Goal: Contribute content

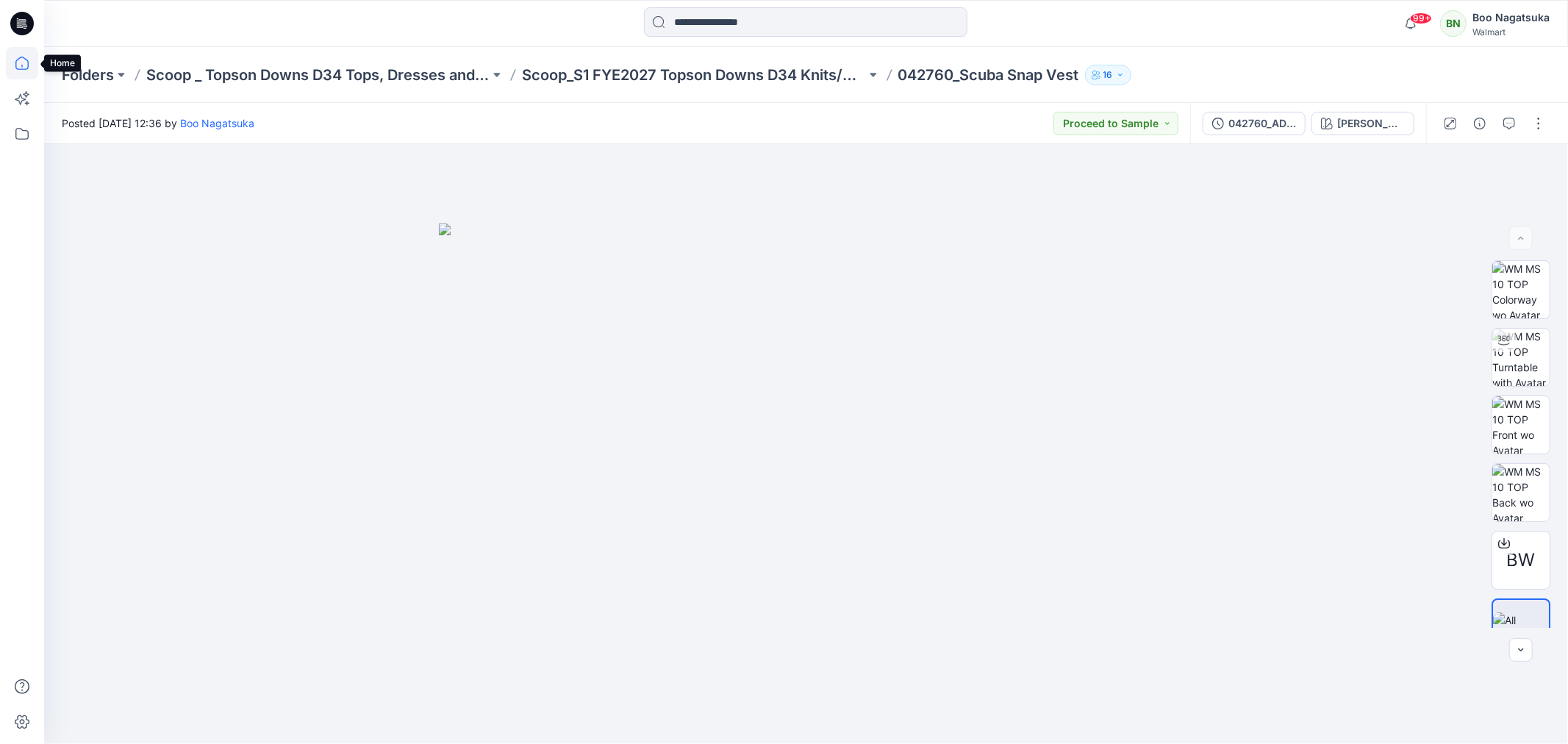
click at [23, 62] on icon at bounding box center [23, 64] width 33 height 33
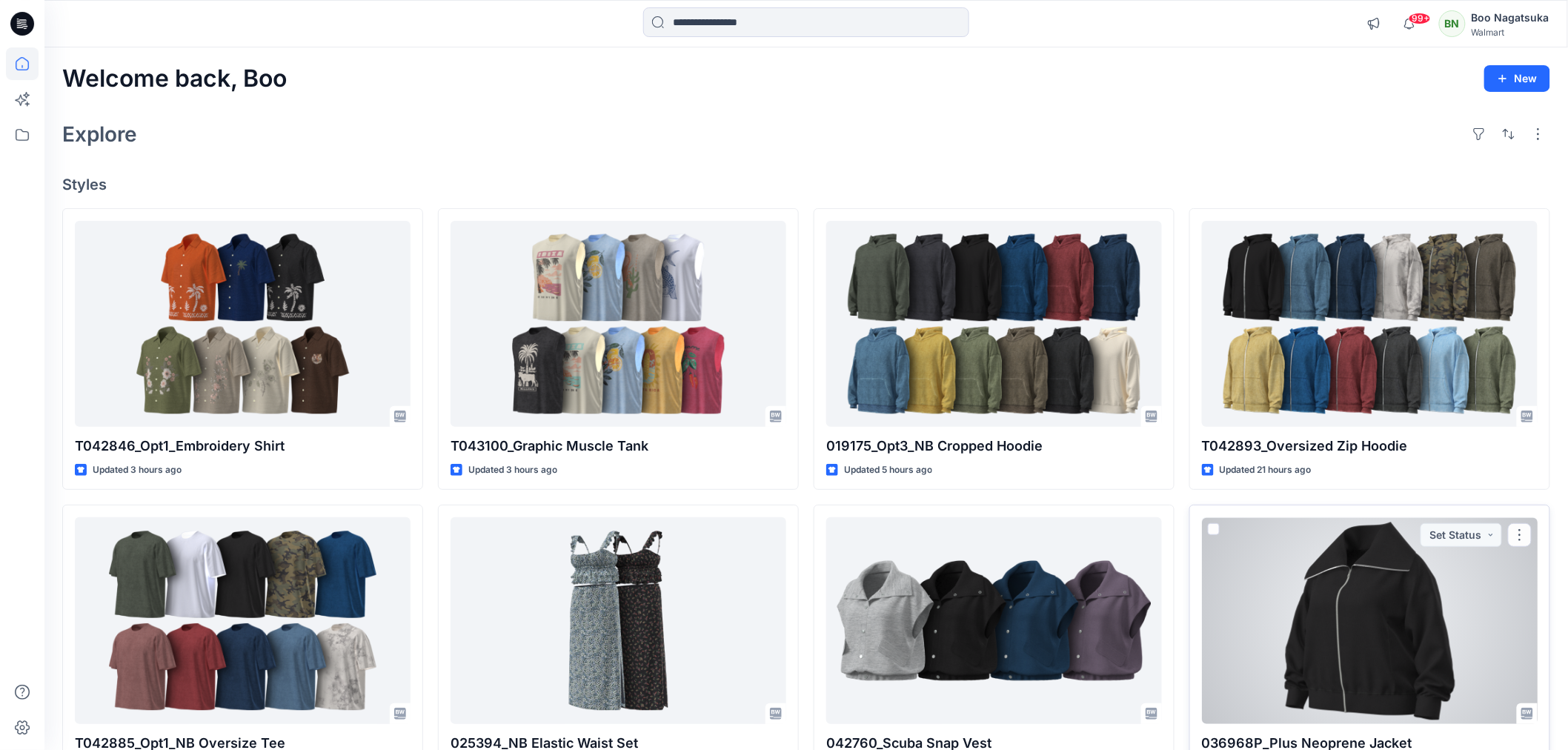
click at [1375, 610] on div at bounding box center [1369, 620] width 336 height 206
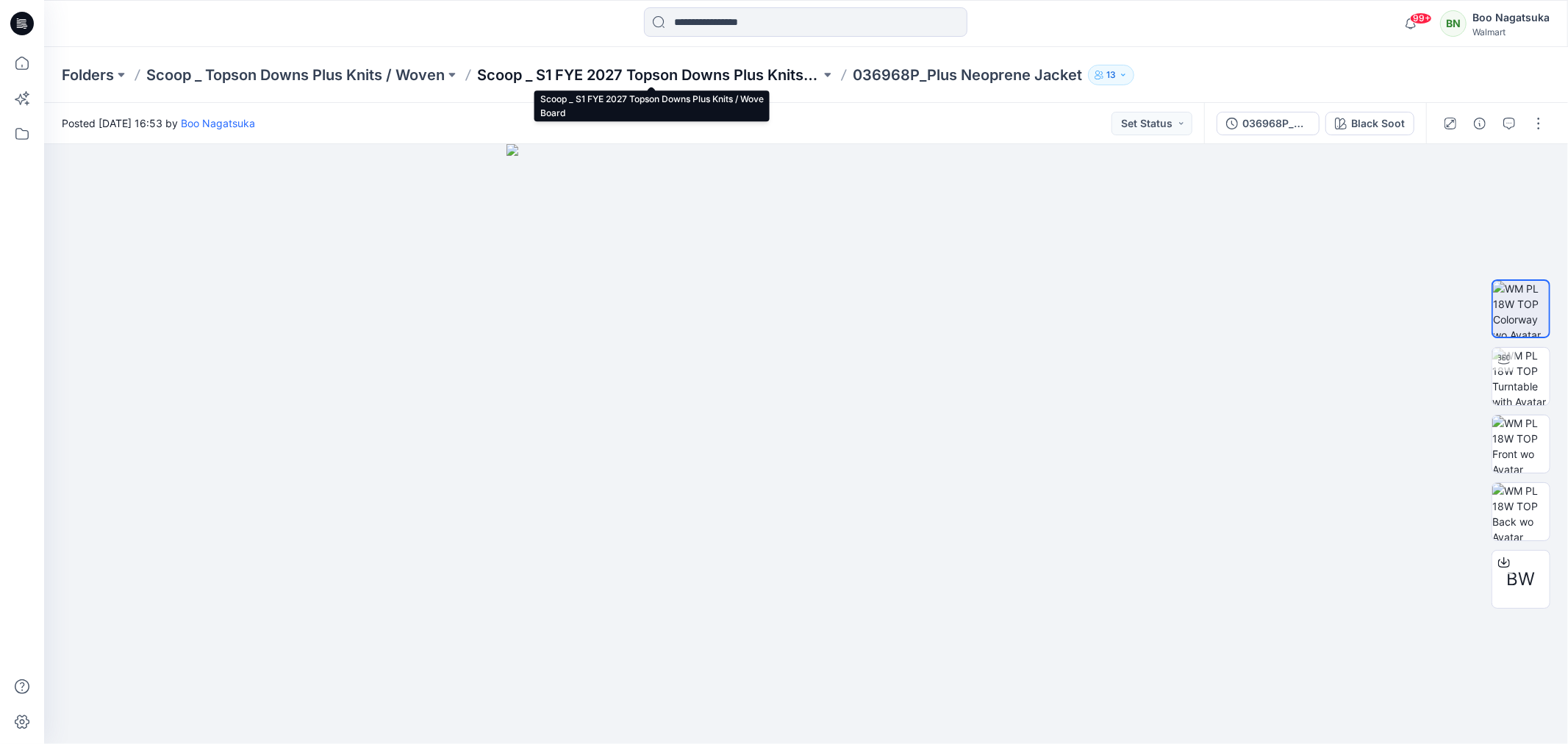
click at [621, 71] on p "Scoop _ S1 FYE 2027 Topson Downs Plus Knits / Wove Board" at bounding box center [648, 75] width 343 height 21
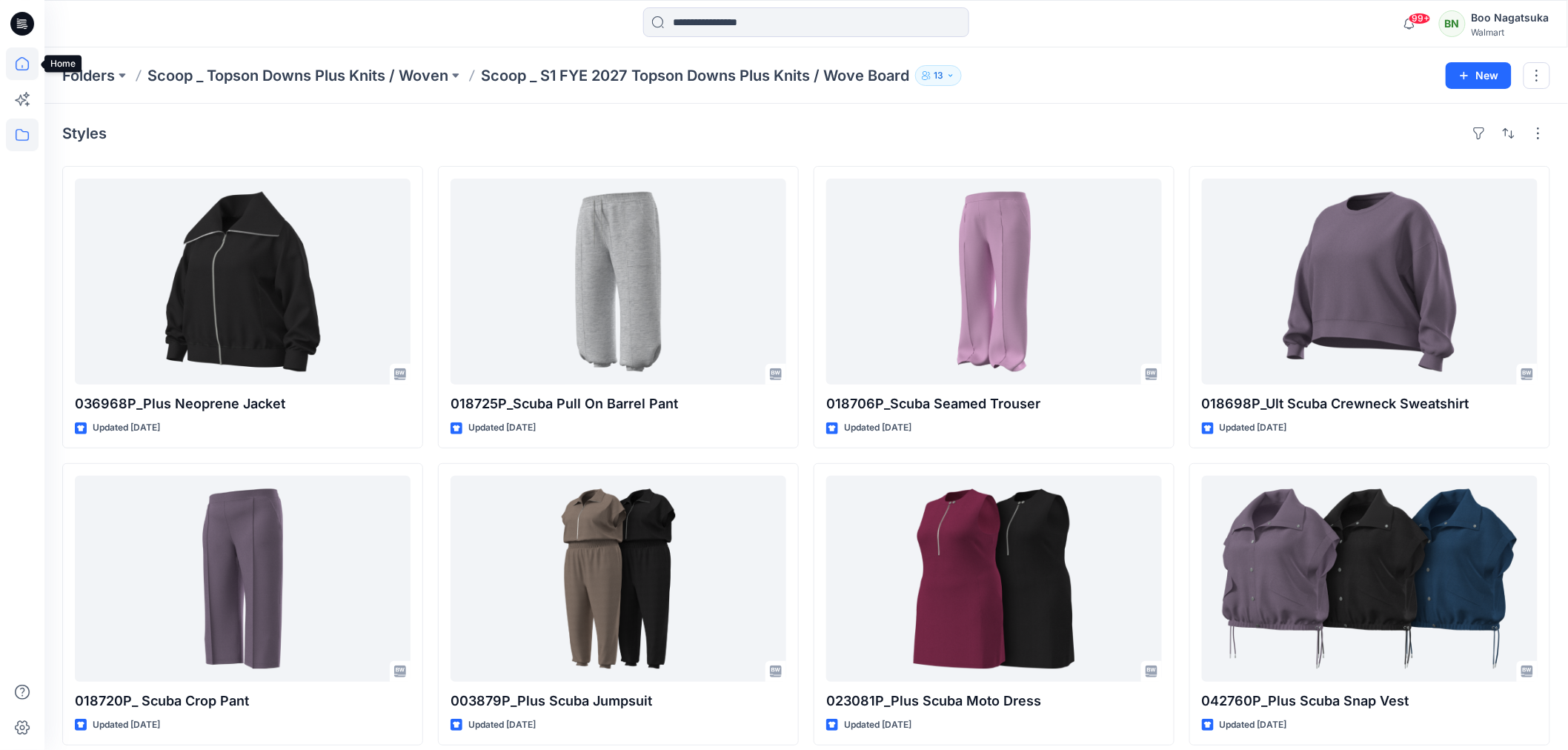
click at [21, 57] on icon at bounding box center [23, 64] width 33 height 33
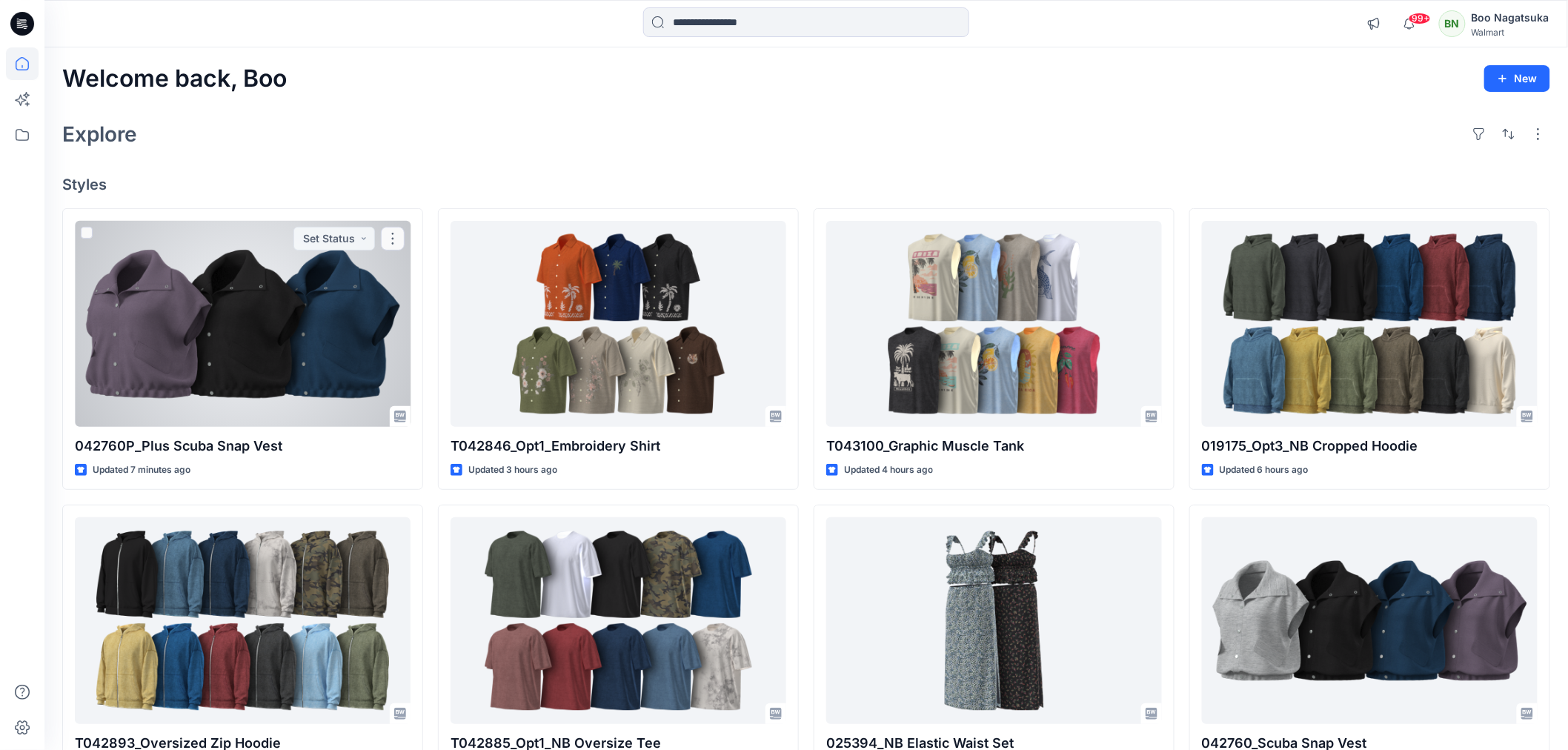
click at [294, 354] on div at bounding box center [243, 323] width 336 height 206
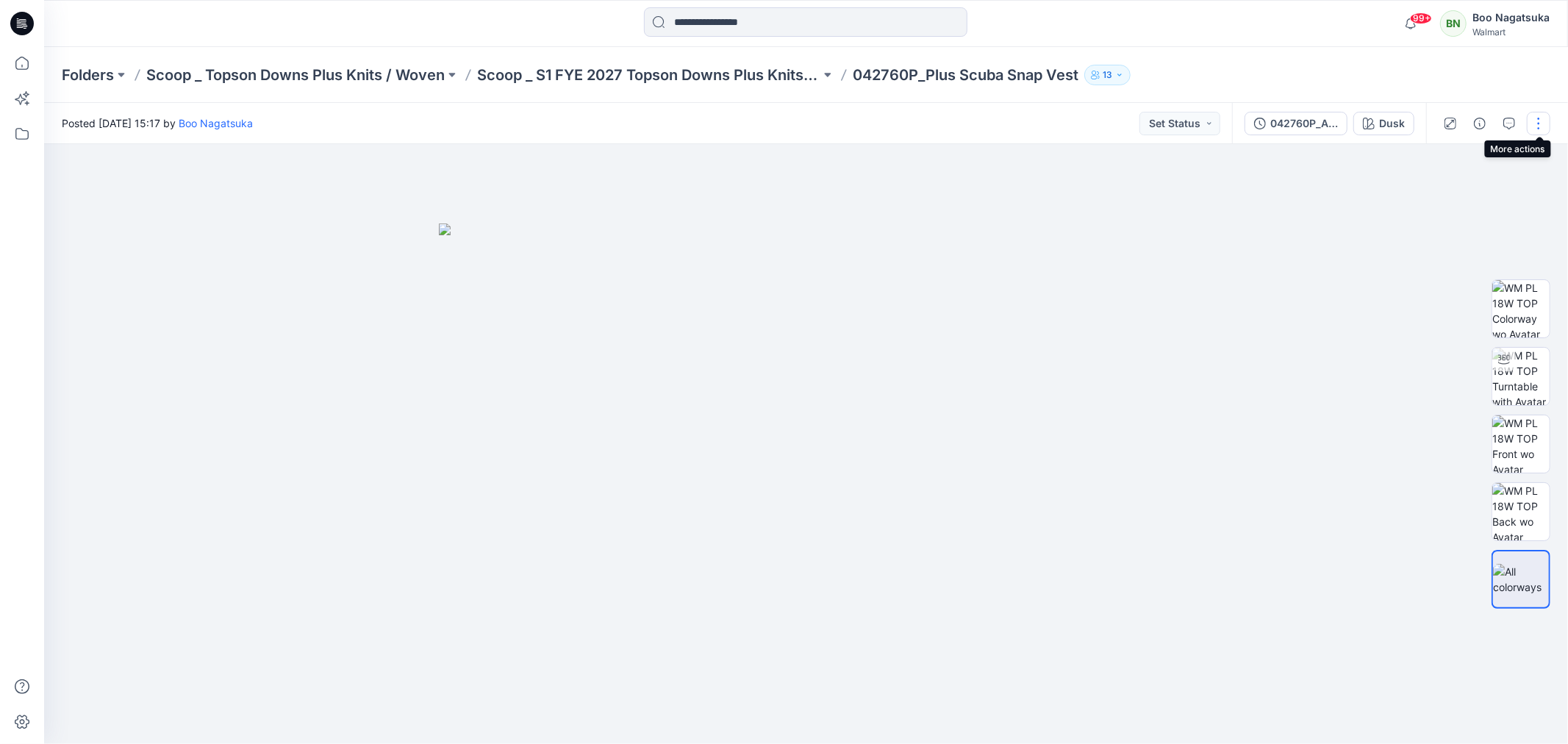
click at [1542, 121] on button "button" at bounding box center [1538, 123] width 23 height 23
click at [1437, 196] on p "Edit" at bounding box center [1445, 198] width 19 height 16
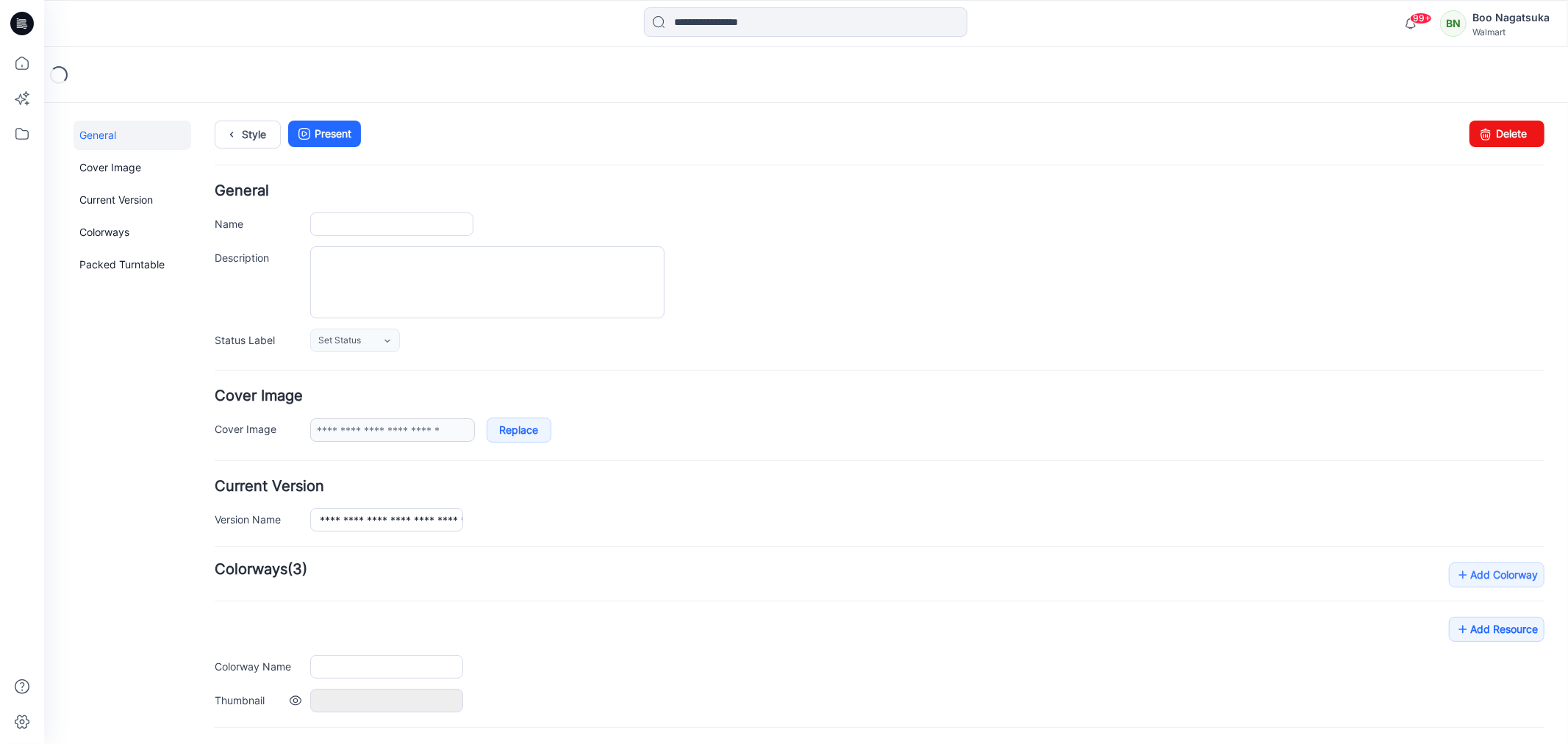
type input "**********"
type input "****"
type input "**********"
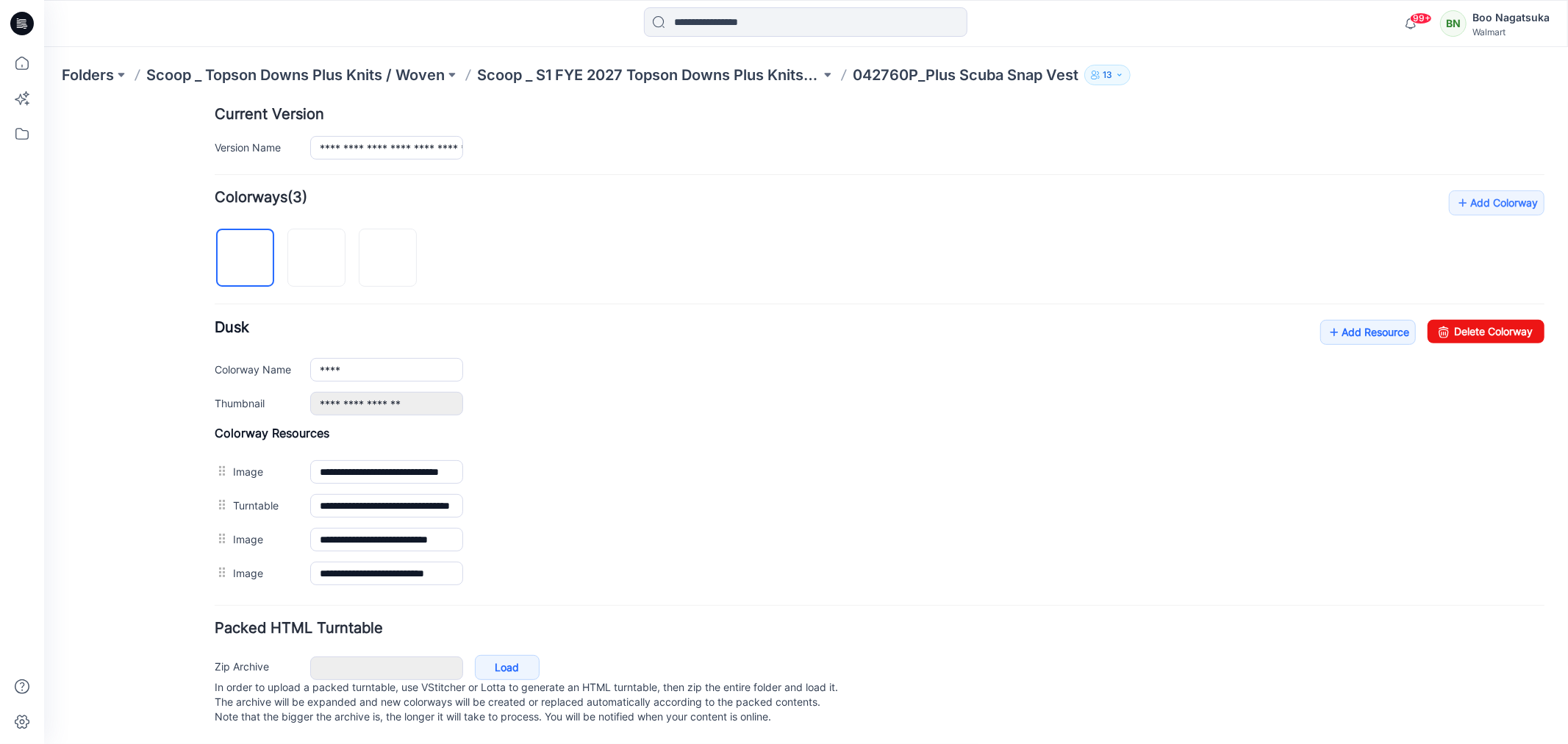
scroll to position [390, 0]
click at [318, 252] on img at bounding box center [315, 258] width 12 height 12
click at [391, 252] on img at bounding box center [387, 258] width 12 height 12
type input "**********"
click at [1345, 319] on link "Add Resource" at bounding box center [1367, 332] width 96 height 25
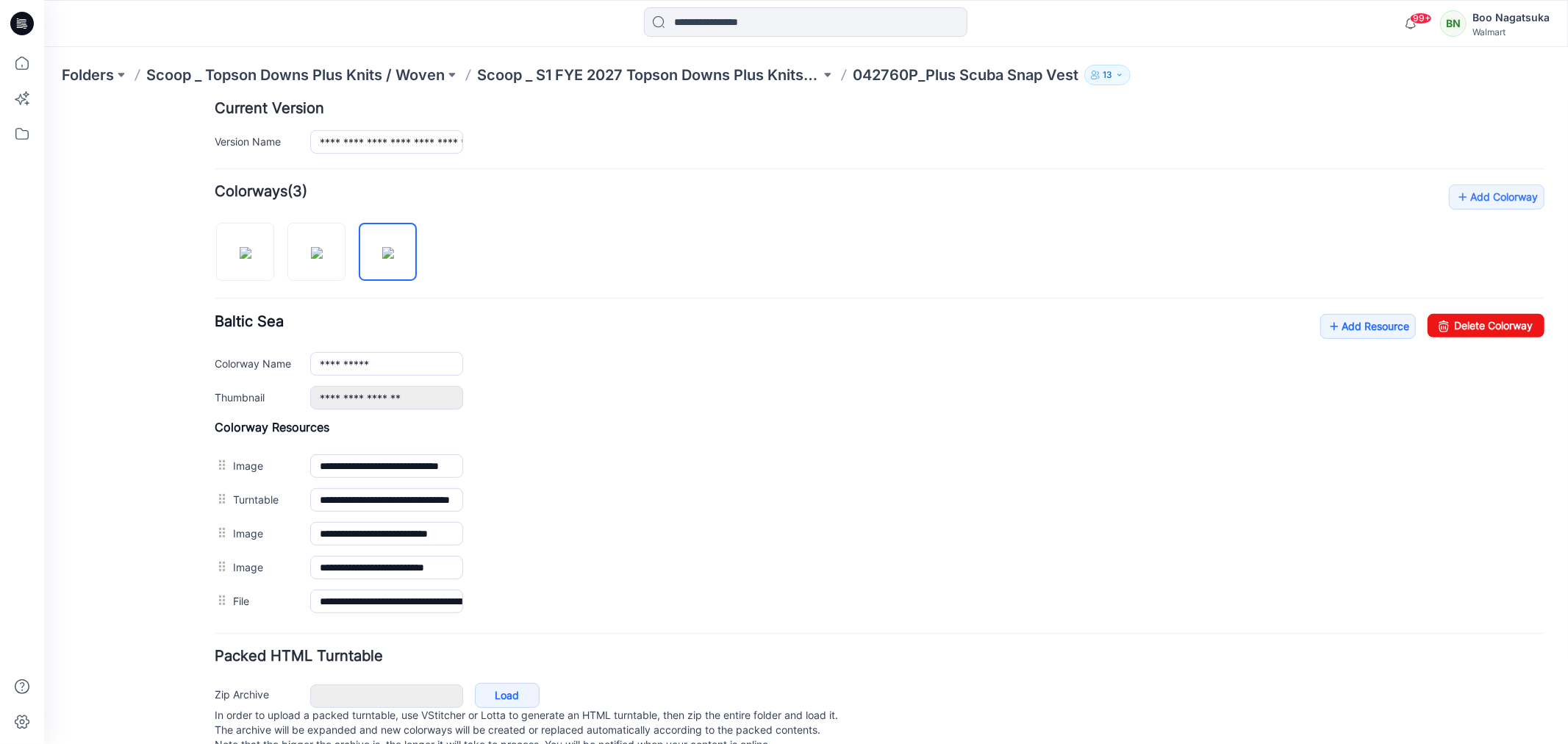
scroll to position [0, 0]
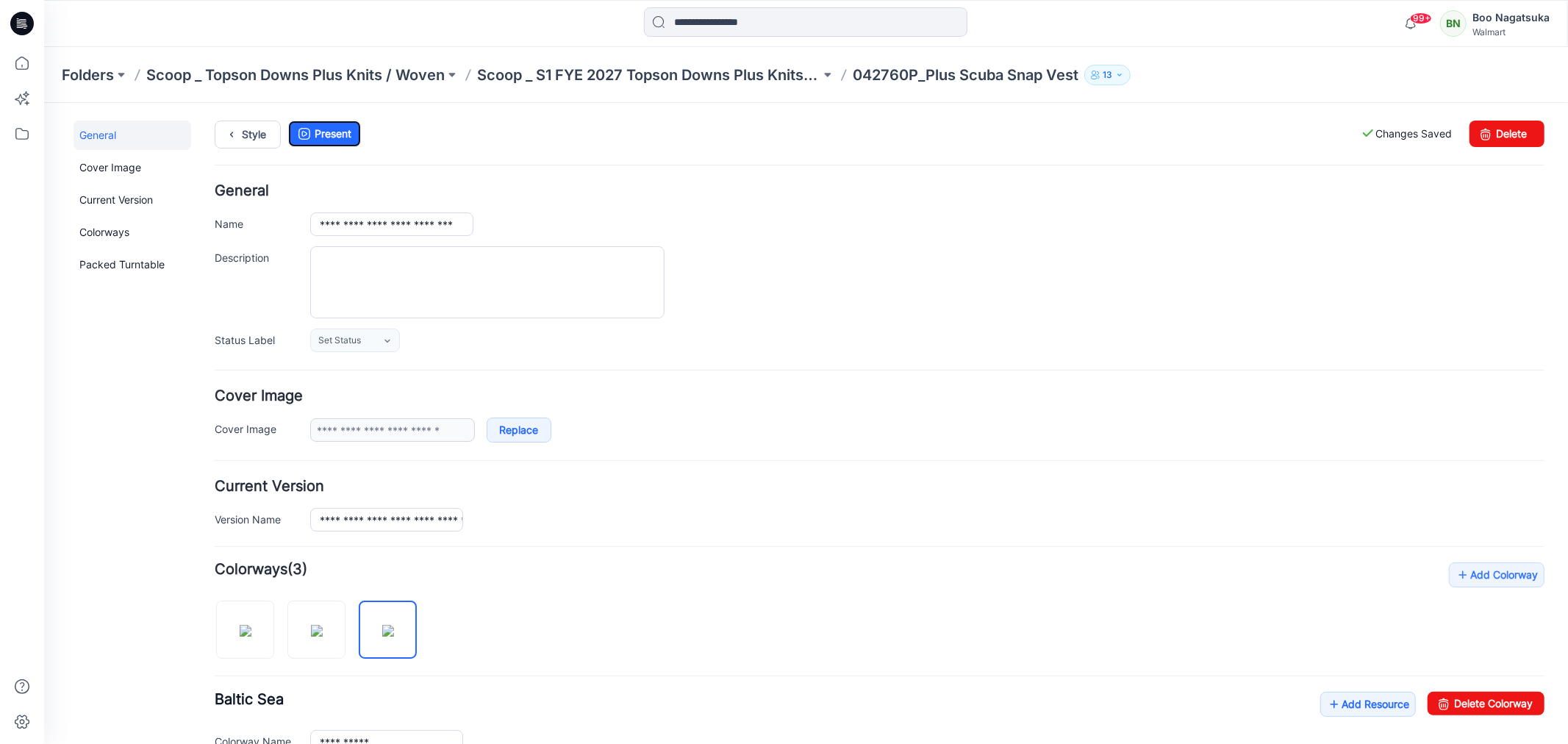
drag, startPoint x: 342, startPoint y: 134, endPoint x: 350, endPoint y: 150, distance: 17.9
click at [343, 134] on link "Present" at bounding box center [324, 133] width 73 height 26
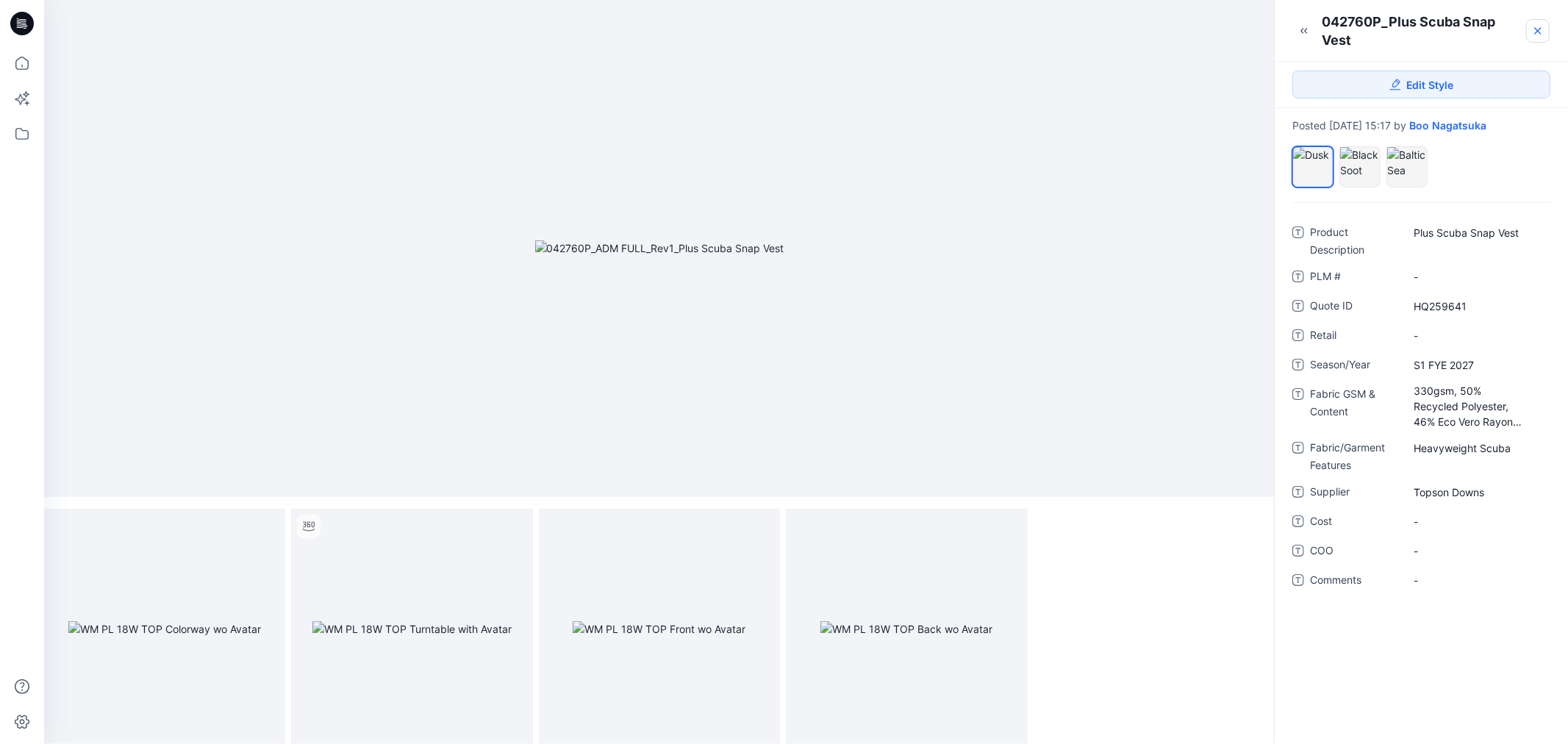
click at [1538, 30] on icon at bounding box center [1538, 31] width 6 height 6
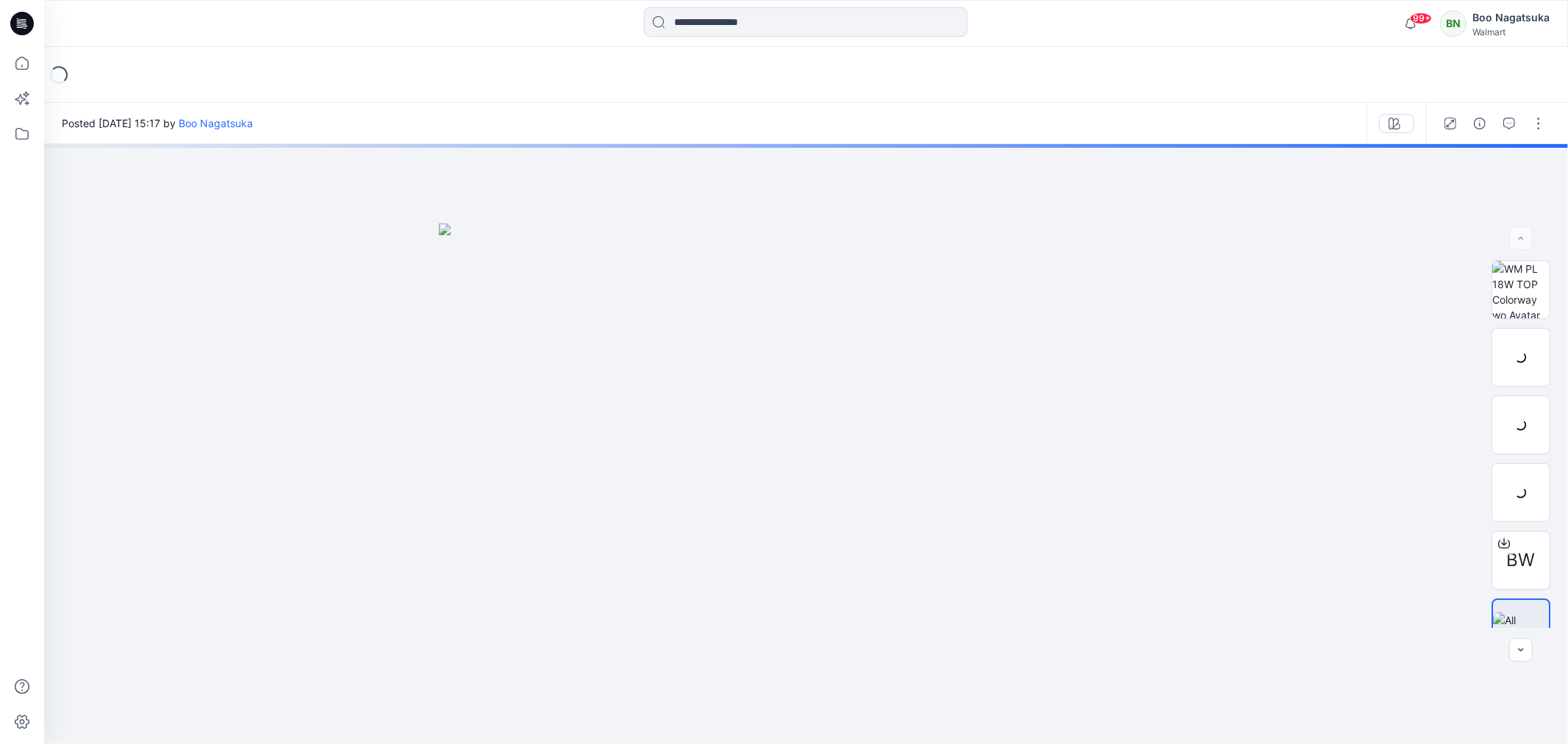
click at [1513, 120] on icon "button" at bounding box center [1509, 123] width 12 height 12
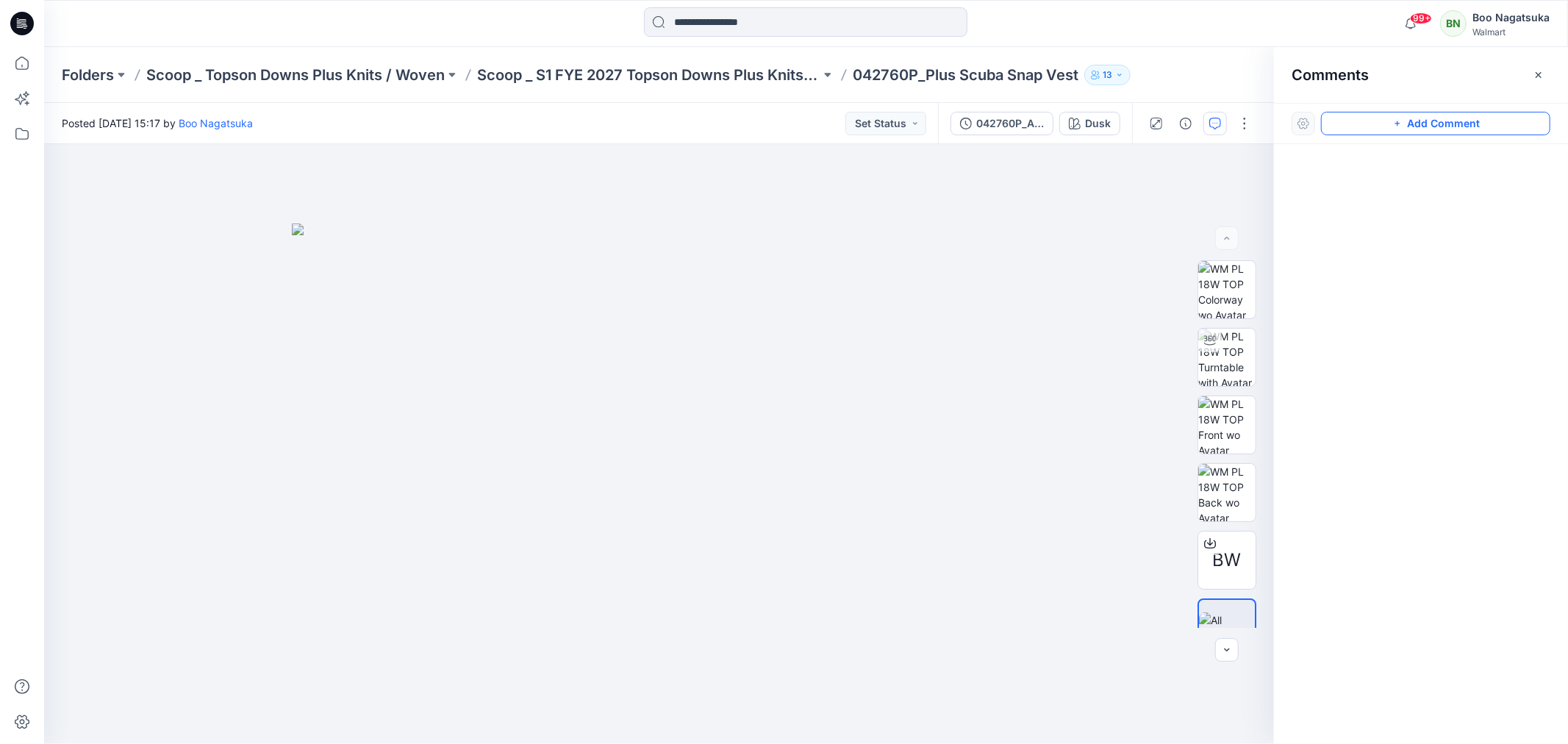
click at [1476, 130] on button "Add Comment" at bounding box center [1435, 123] width 229 height 23
click at [495, 349] on div "1" at bounding box center [659, 444] width 1230 height 600
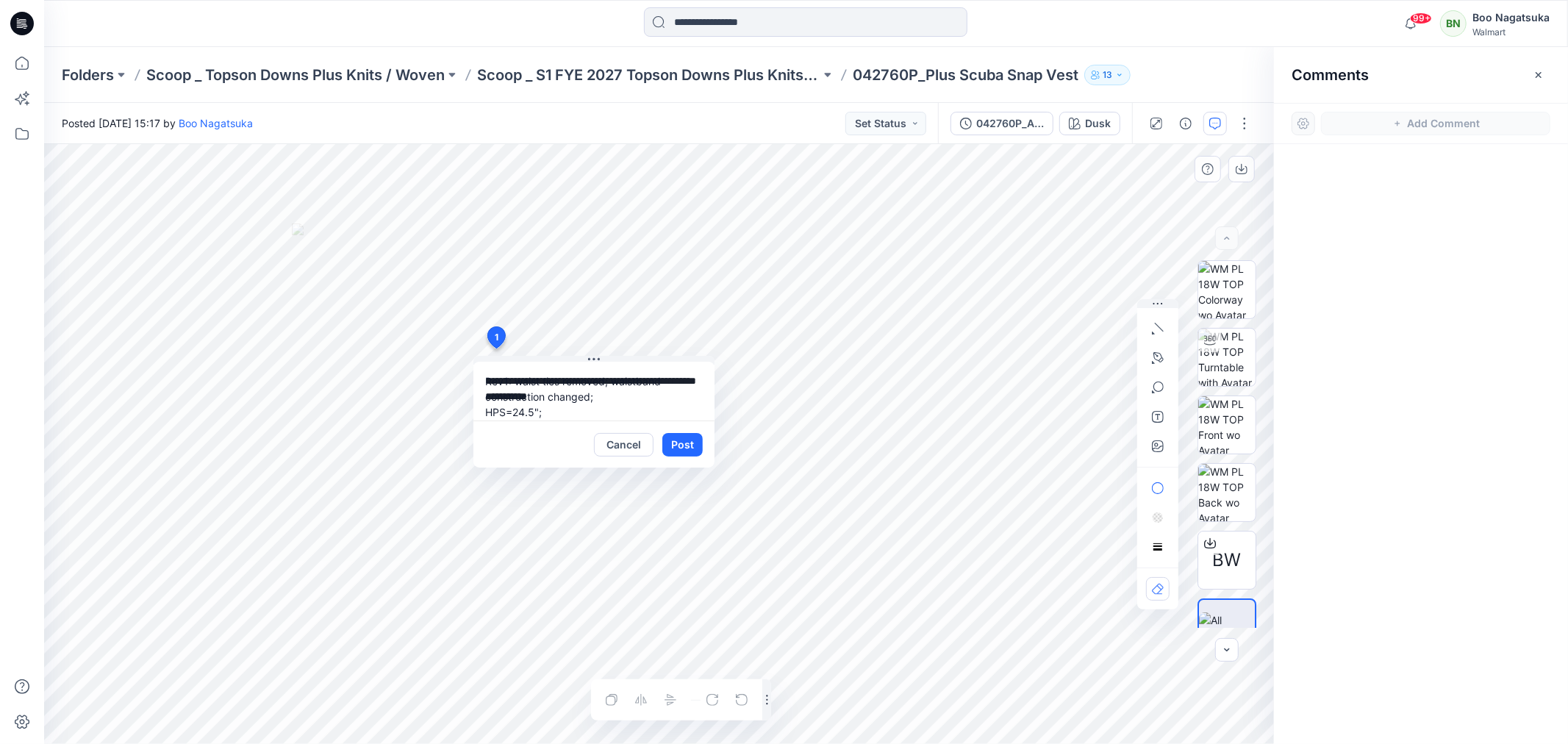
scroll to position [12, 0]
type textarea "**********"
click at [682, 443] on button "Post" at bounding box center [683, 445] width 40 height 23
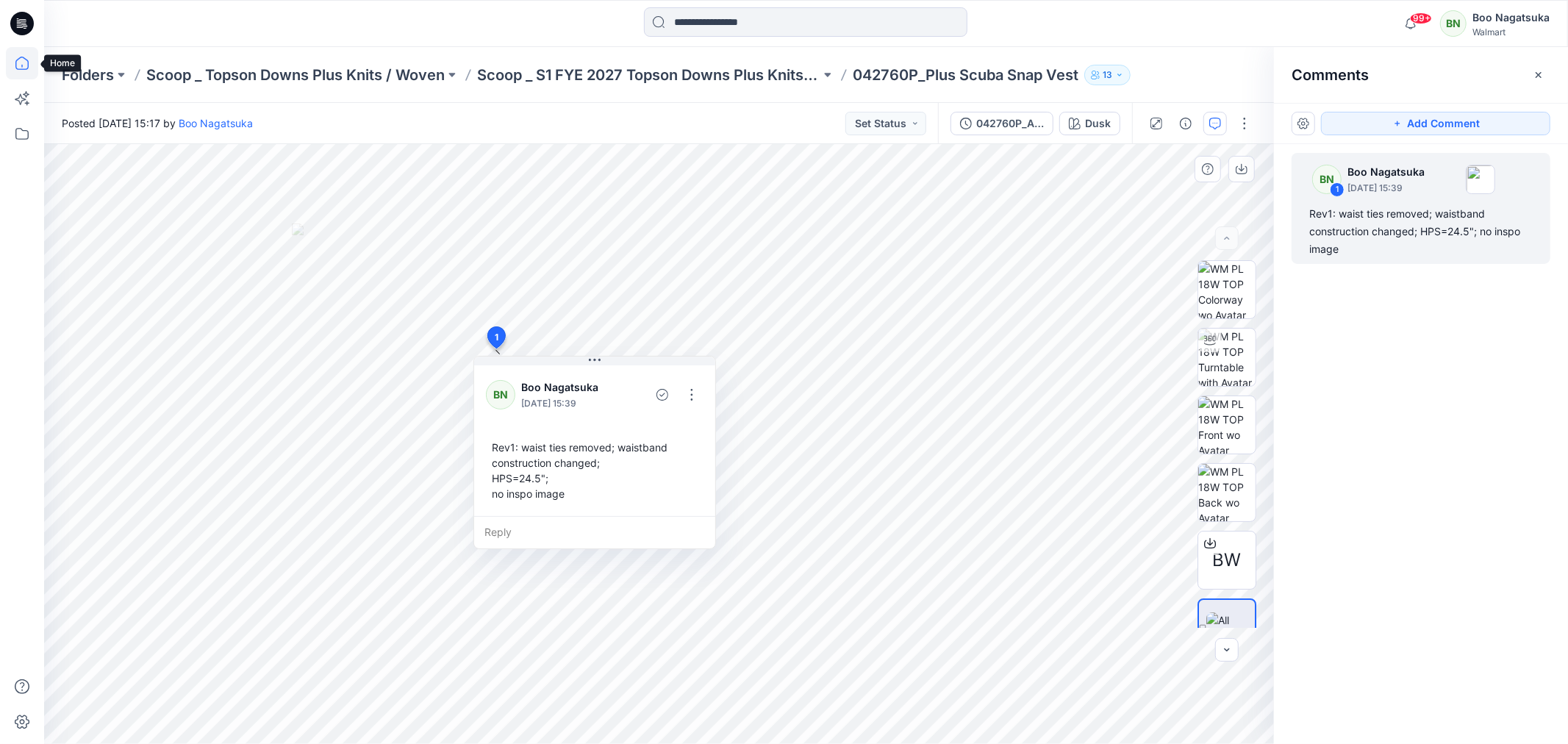
click at [19, 60] on icon at bounding box center [23, 64] width 33 height 33
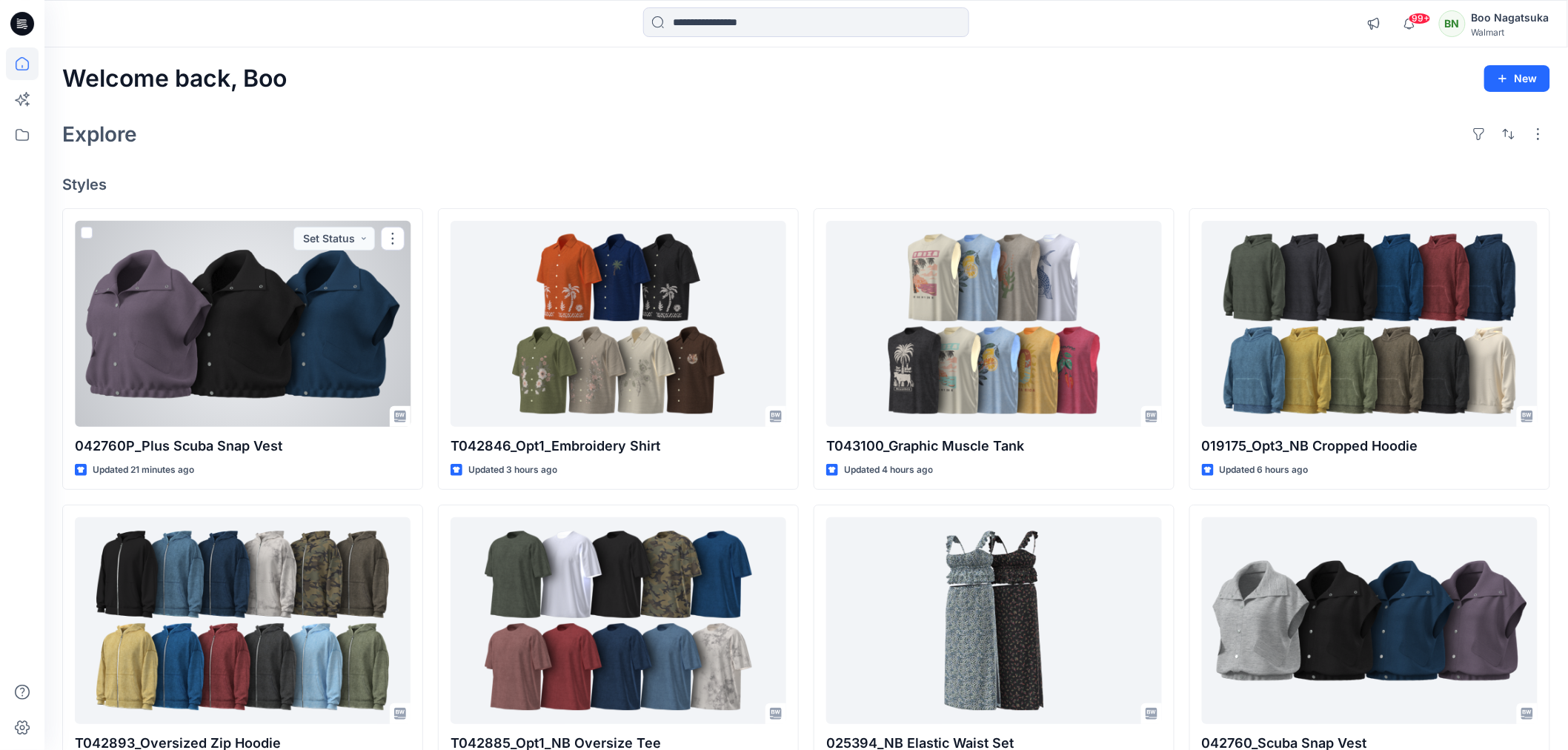
click at [312, 354] on div at bounding box center [243, 323] width 336 height 206
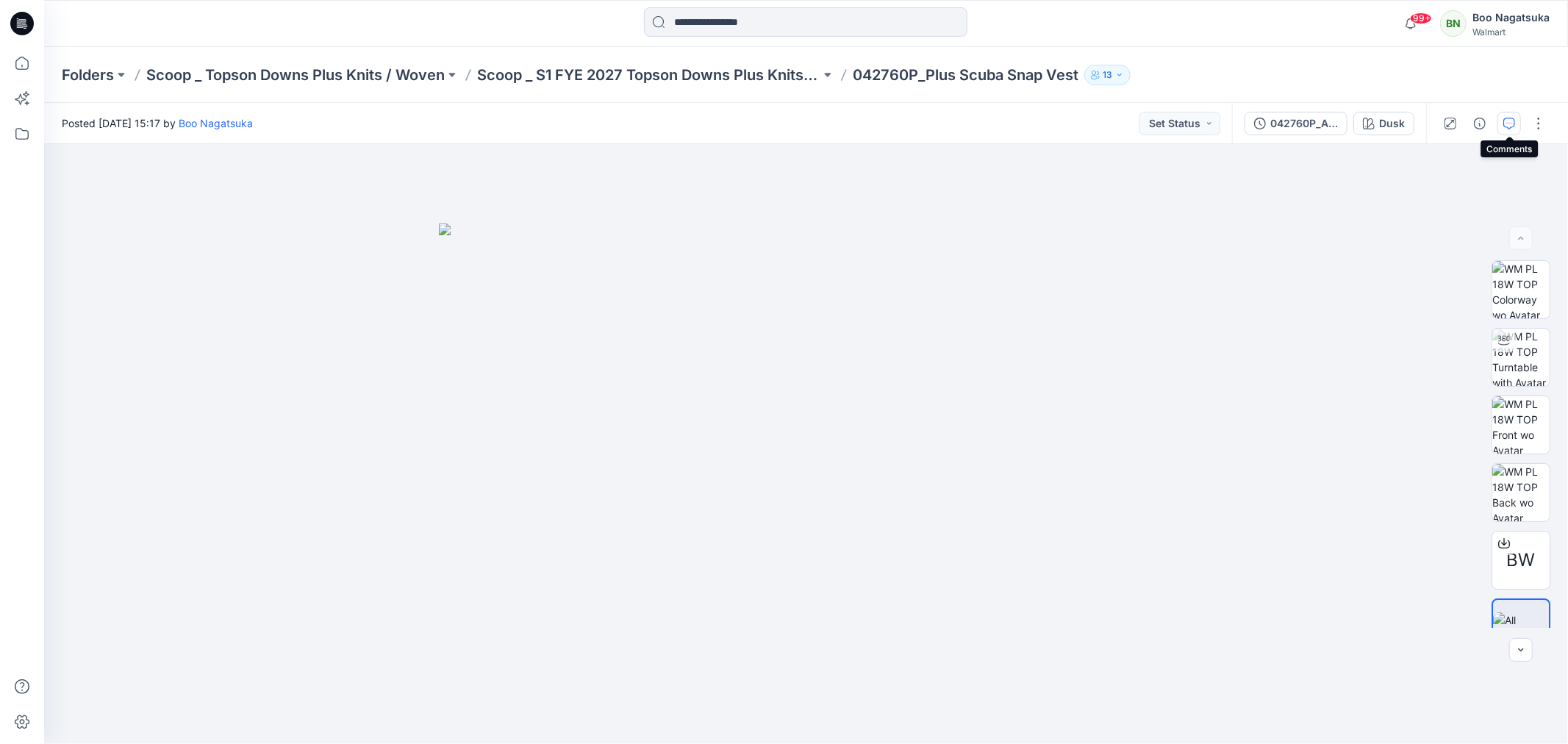
click at [1507, 119] on icon "button" at bounding box center [1509, 123] width 12 height 12
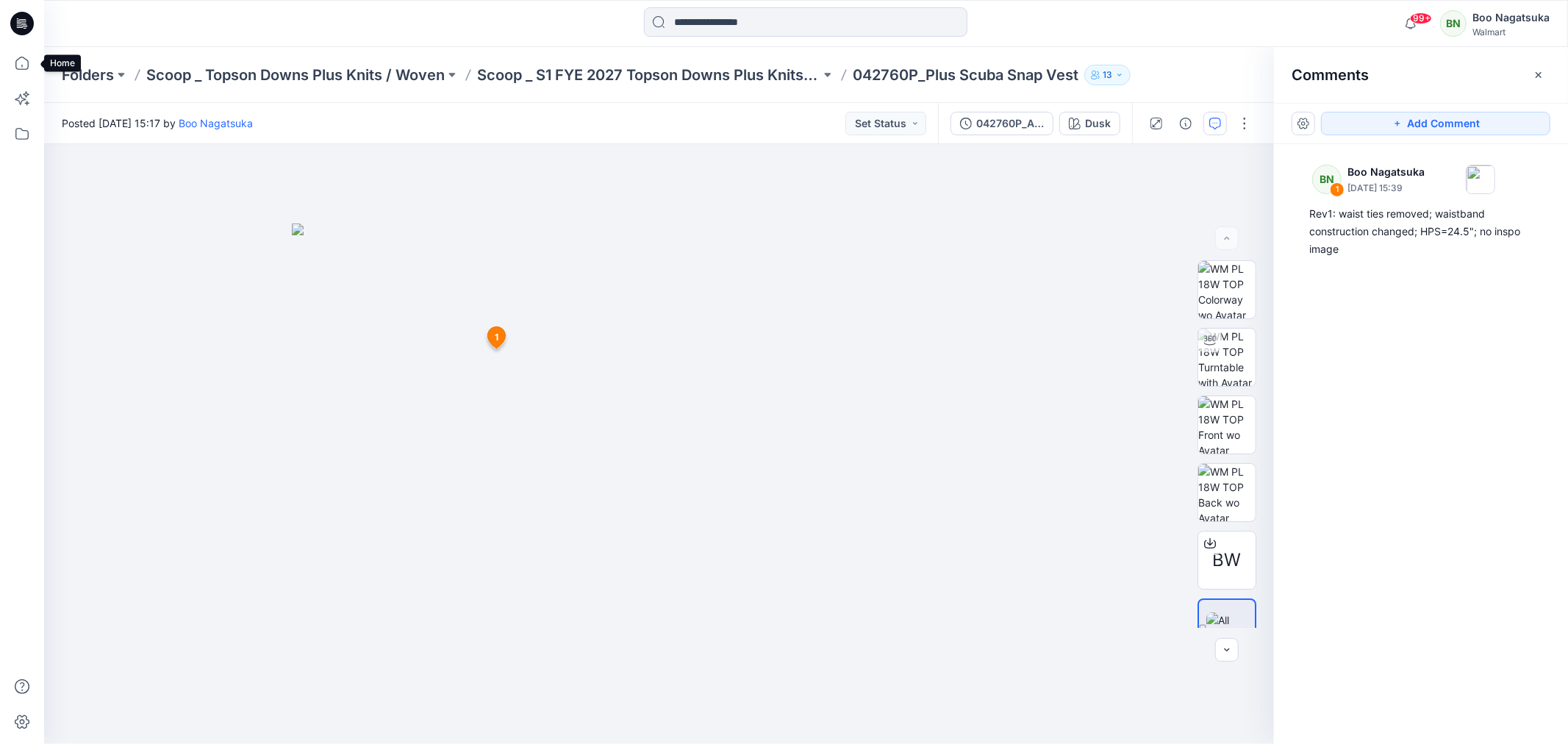
drag, startPoint x: 18, startPoint y: 59, endPoint x: 40, endPoint y: 153, distance: 96.5
click at [19, 59] on icon at bounding box center [22, 63] width 13 height 13
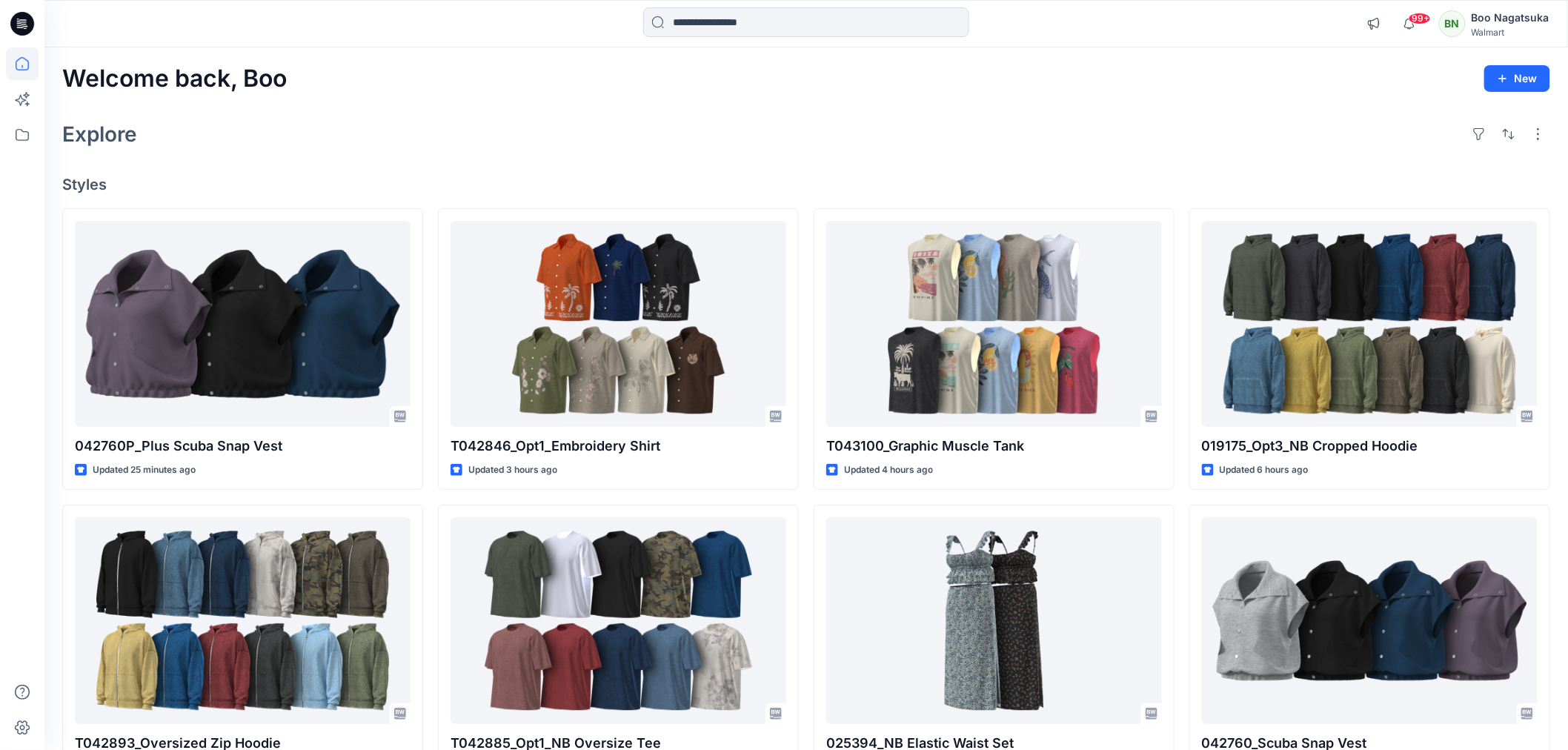
click at [582, 132] on div "Explore" at bounding box center [806, 134] width 1488 height 35
click at [842, 150] on div "Explore" at bounding box center [806, 134] width 1488 height 35
